Goal: Navigation & Orientation: Find specific page/section

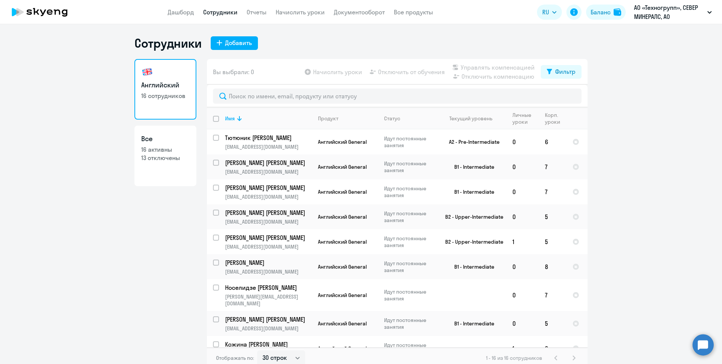
select select "30"
click at [187, 10] on link "Дашборд" at bounding box center [181, 12] width 26 height 8
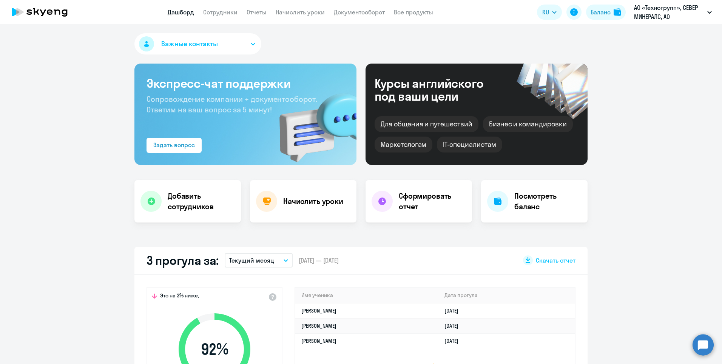
select select "30"
click at [217, 11] on link "Сотрудники" at bounding box center [220, 12] width 34 height 8
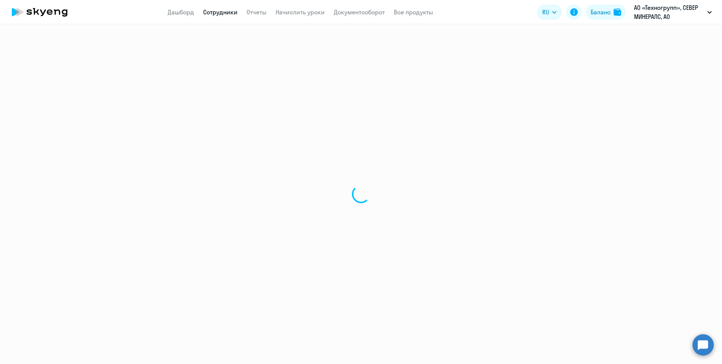
select select "30"
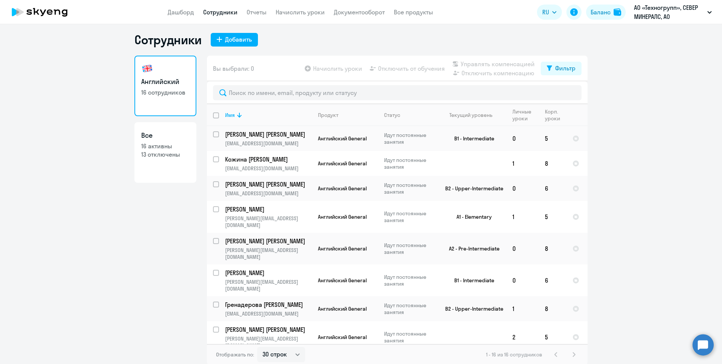
scroll to position [5, 0]
